Goal: Use online tool/utility: Utilize a website feature to perform a specific function

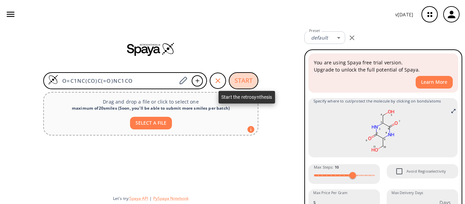
click at [239, 80] on button "START" at bounding box center [244, 80] width 30 height 17
click at [237, 80] on button "START" at bounding box center [244, 80] width 30 height 17
click at [236, 80] on button "START" at bounding box center [244, 80] width 30 height 17
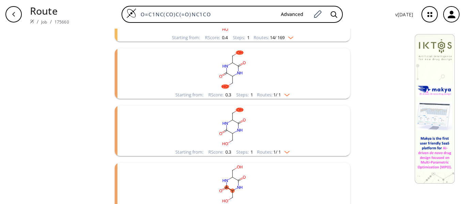
scroll to position [251, 0]
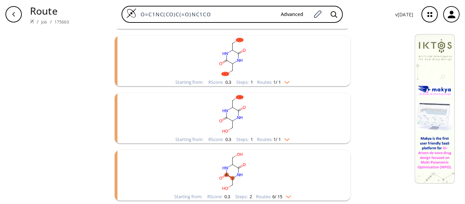
click at [285, 83] on img "clusters" at bounding box center [285, 80] width 9 height 5
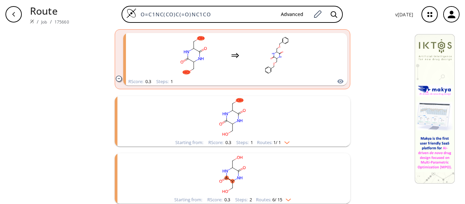
scroll to position [314, 0]
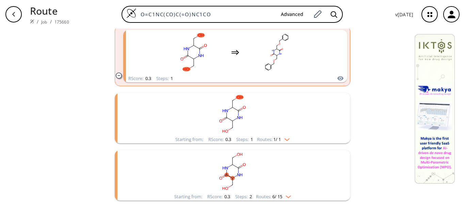
click at [286, 139] on img "clusters" at bounding box center [285, 137] width 9 height 5
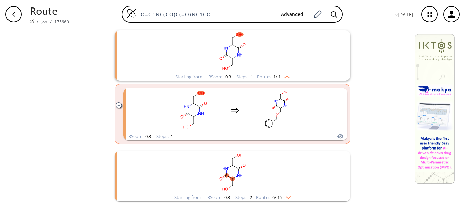
scroll to position [377, 0]
click at [286, 197] on img "clusters" at bounding box center [286, 194] width 9 height 5
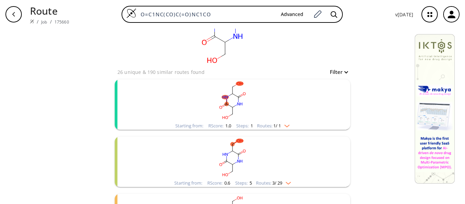
scroll to position [0, 0]
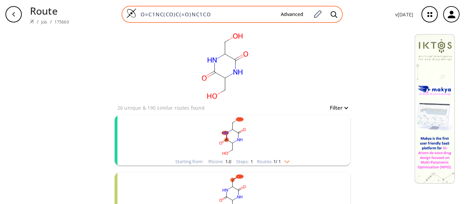
click at [255, 13] on input "O=C1NC(CO)C(=O)NC1CO" at bounding box center [205, 14] width 139 height 7
paste input "HO–CH₂–CH(NH₂)–CONHNH₂"
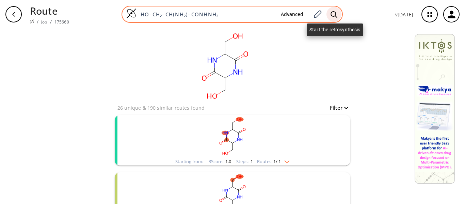
type input "HO–CH₂–CH(NH₂)–CONHNH₂"
click at [332, 11] on icon at bounding box center [333, 14] width 7 height 7
click at [334, 15] on icon at bounding box center [333, 14] width 7 height 7
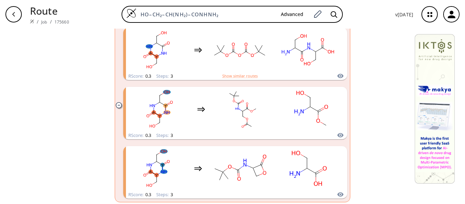
scroll to position [736, 0]
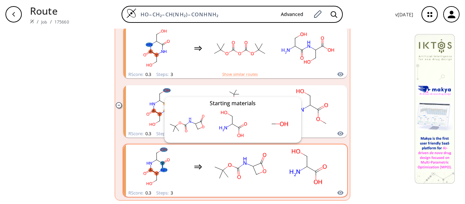
click at [339, 191] on icon "clusters" at bounding box center [340, 192] width 7 height 8
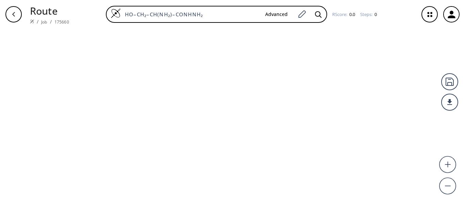
type input "O=C1NC(CO)C(=O)NC1CO"
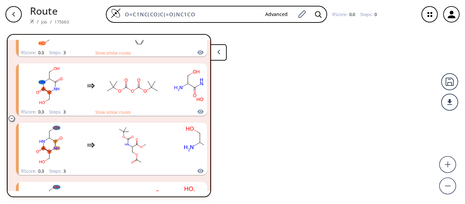
scroll to position [537, 0]
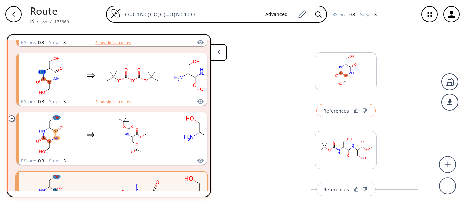
click at [333, 112] on div "References" at bounding box center [336, 110] width 26 height 4
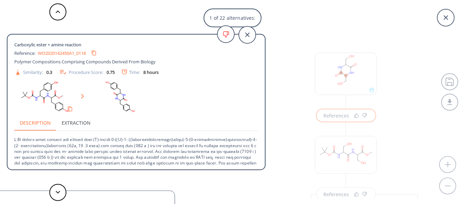
click at [196, 144] on p at bounding box center [135, 163] width 243 height 64
click at [78, 126] on button "Extraction" at bounding box center [76, 122] width 40 height 16
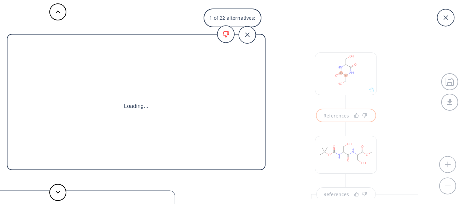
scroll to position [136, 0]
